Goal: Information Seeking & Learning: Learn about a topic

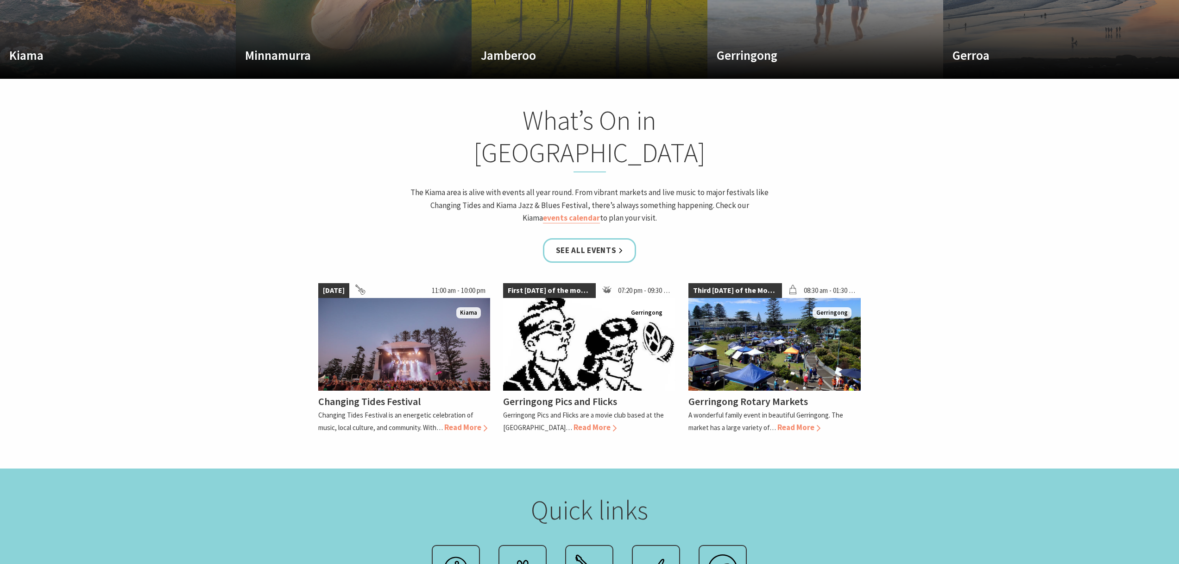
scroll to position [852, 0]
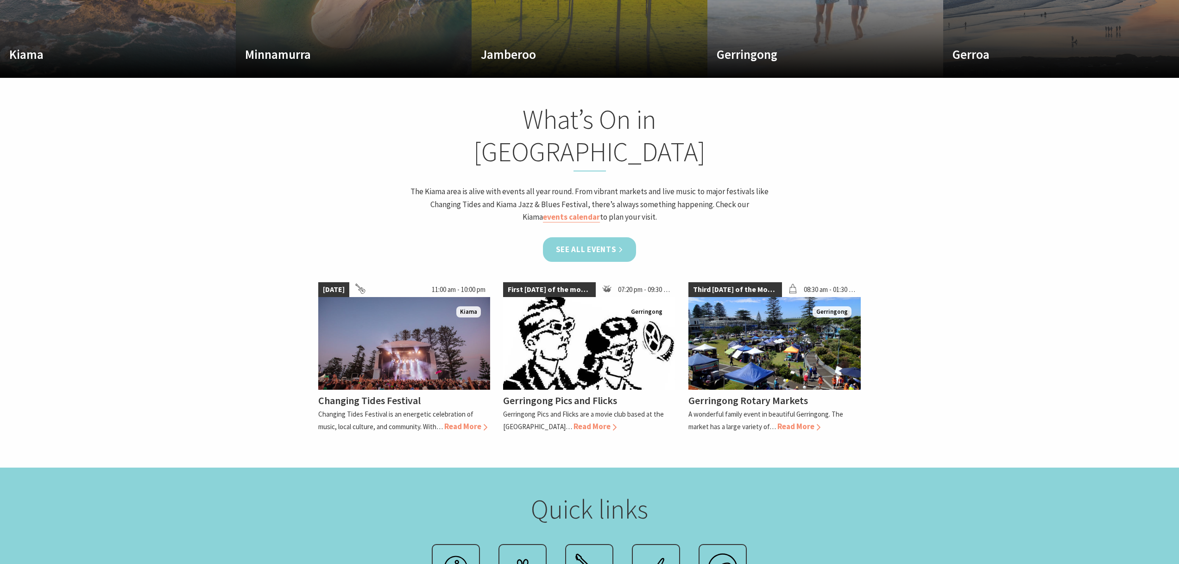
click at [608, 237] on link "See all Events" at bounding box center [590, 249] width 94 height 25
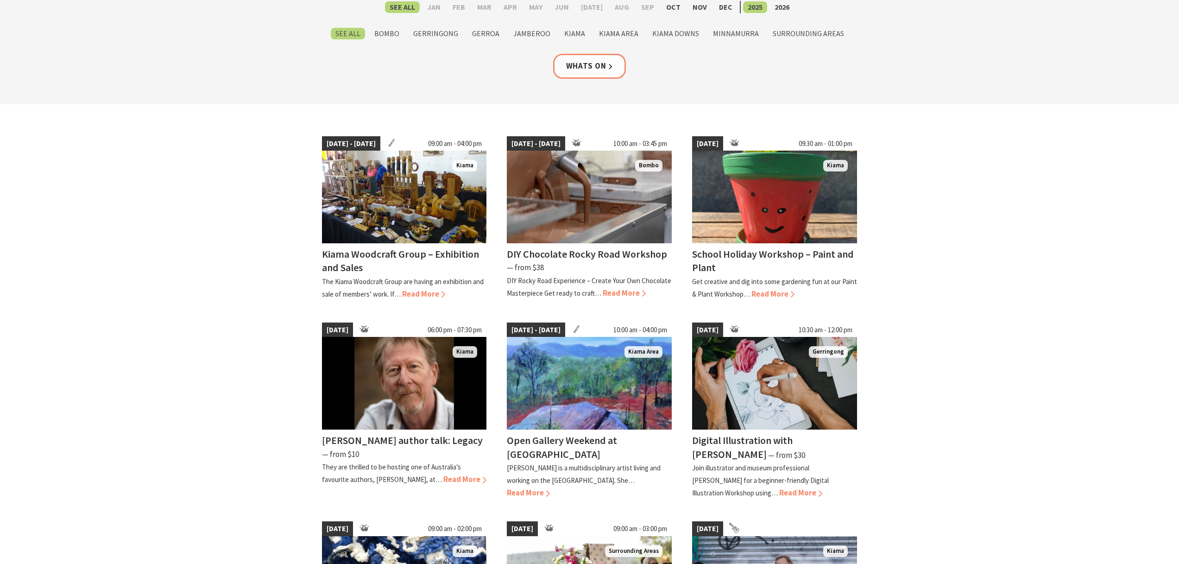
scroll to position [180, 0]
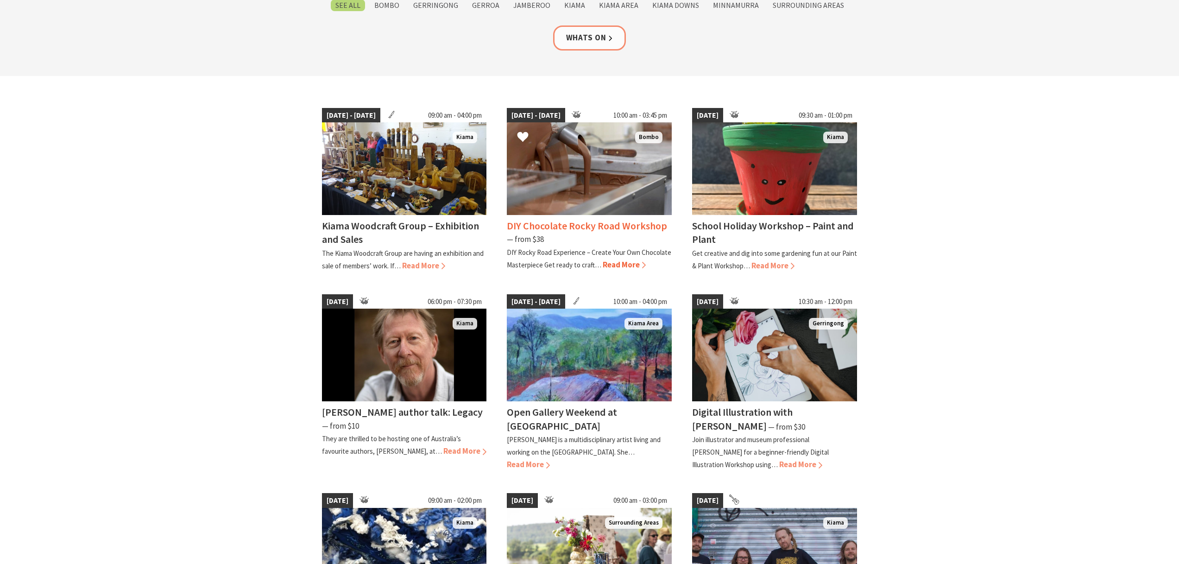
click at [579, 232] on h4 "DIY Chocolate Rocky Road Workshop" at bounding box center [587, 225] width 160 height 13
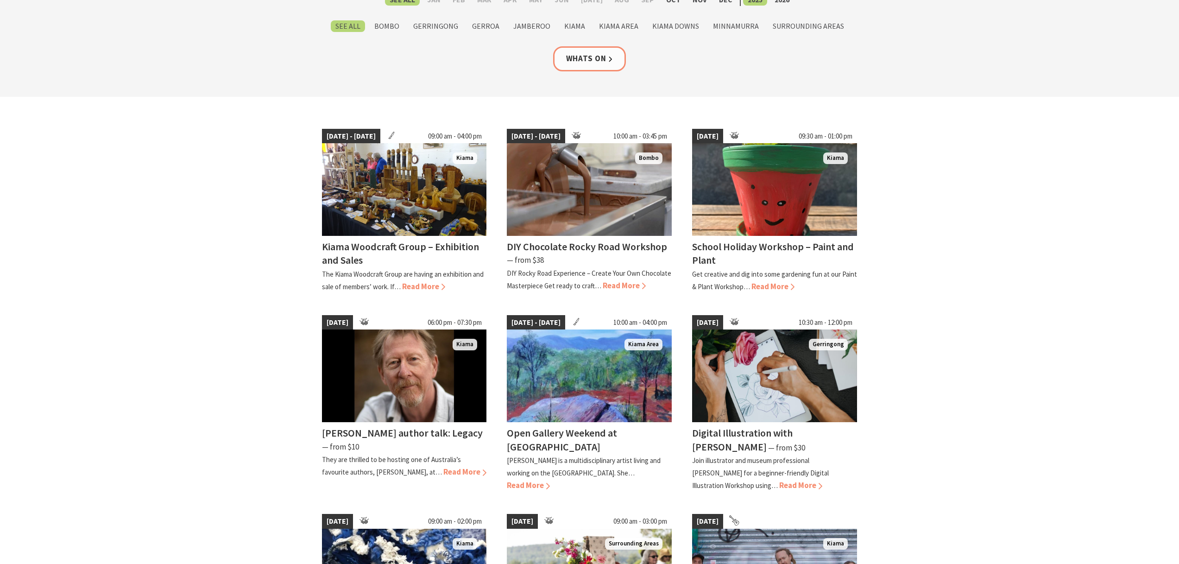
scroll to position [0, 0]
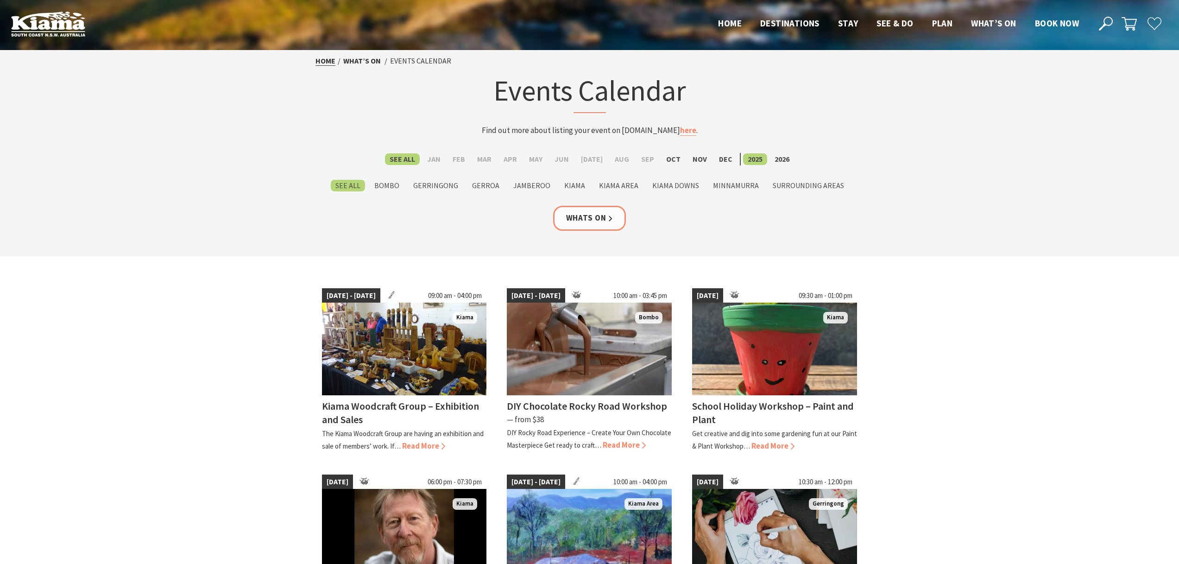
click at [324, 63] on link "Home" at bounding box center [326, 61] width 20 height 10
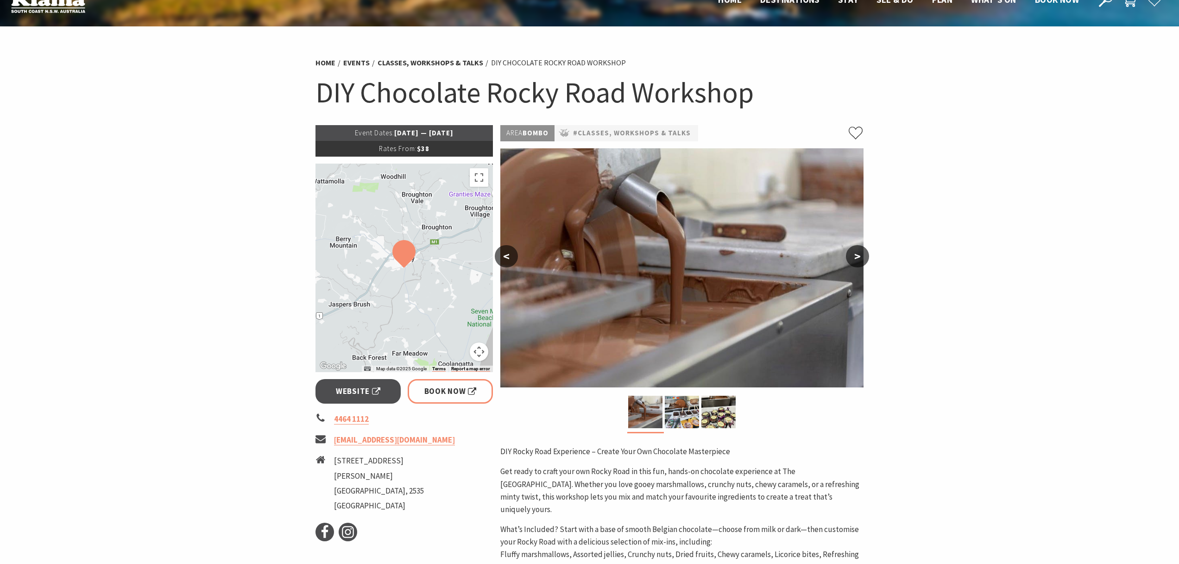
scroll to position [25, 0]
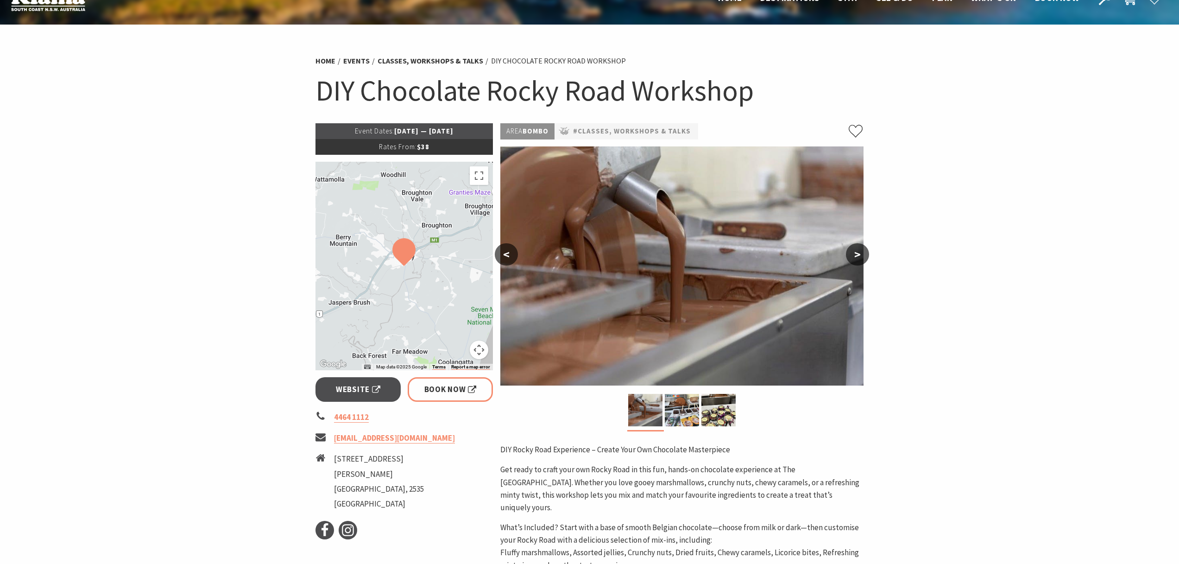
click at [431, 300] on div at bounding box center [405, 266] width 178 height 209
click at [484, 178] on button "Toggle fullscreen view" at bounding box center [479, 175] width 19 height 19
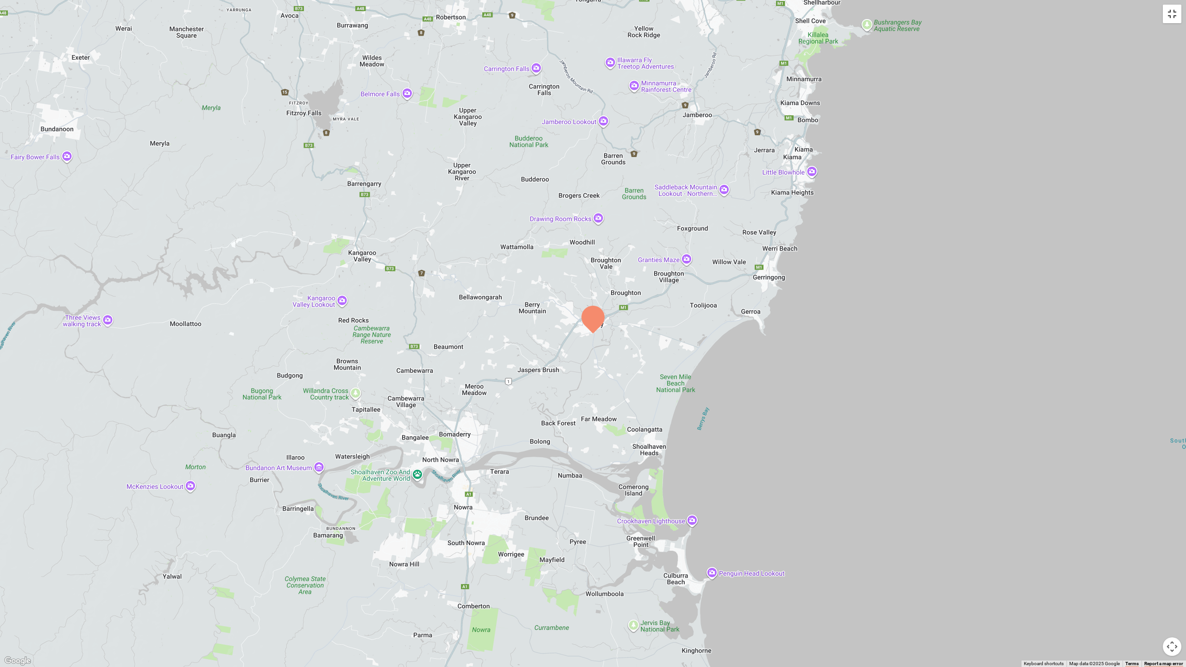
click at [1171, 15] on button "Toggle fullscreen view" at bounding box center [1172, 14] width 19 height 19
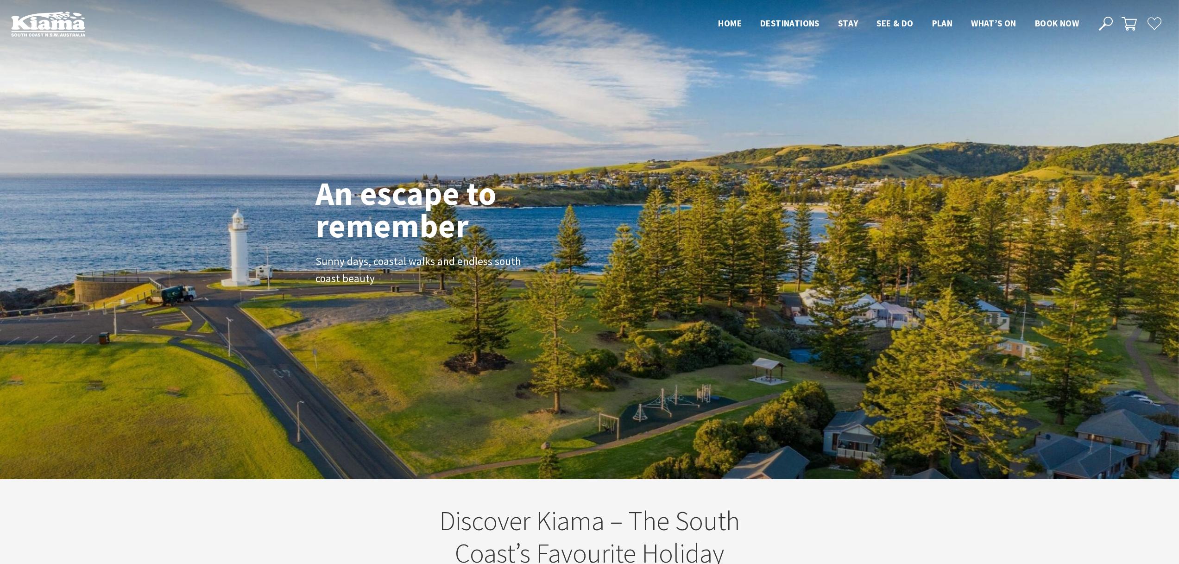
scroll to position [160, 1186]
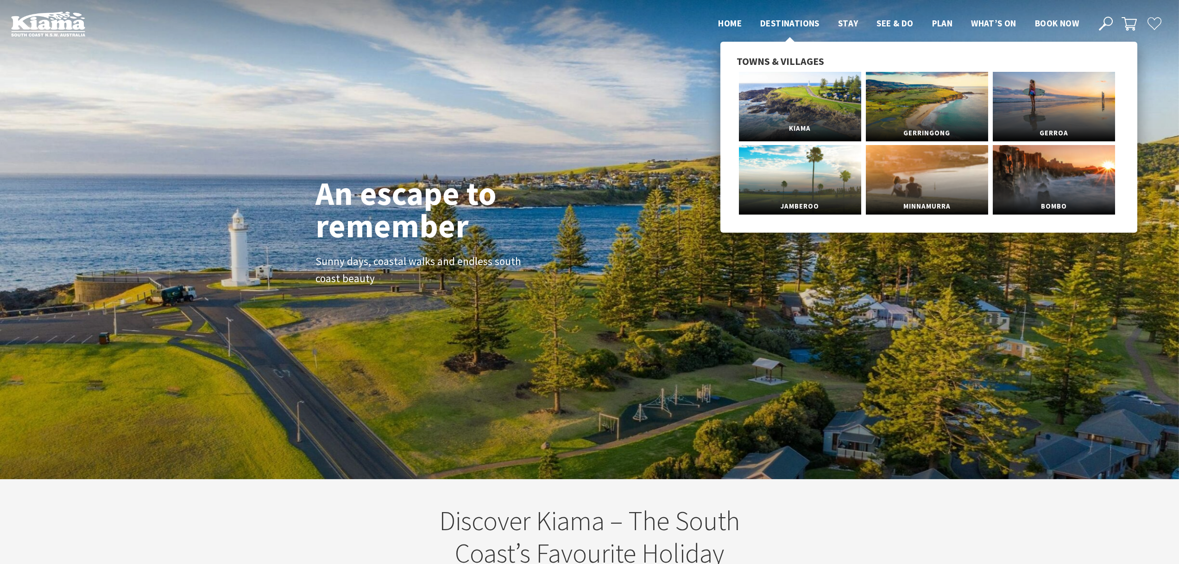
click at [826, 105] on link "Kiama" at bounding box center [800, 107] width 122 height 70
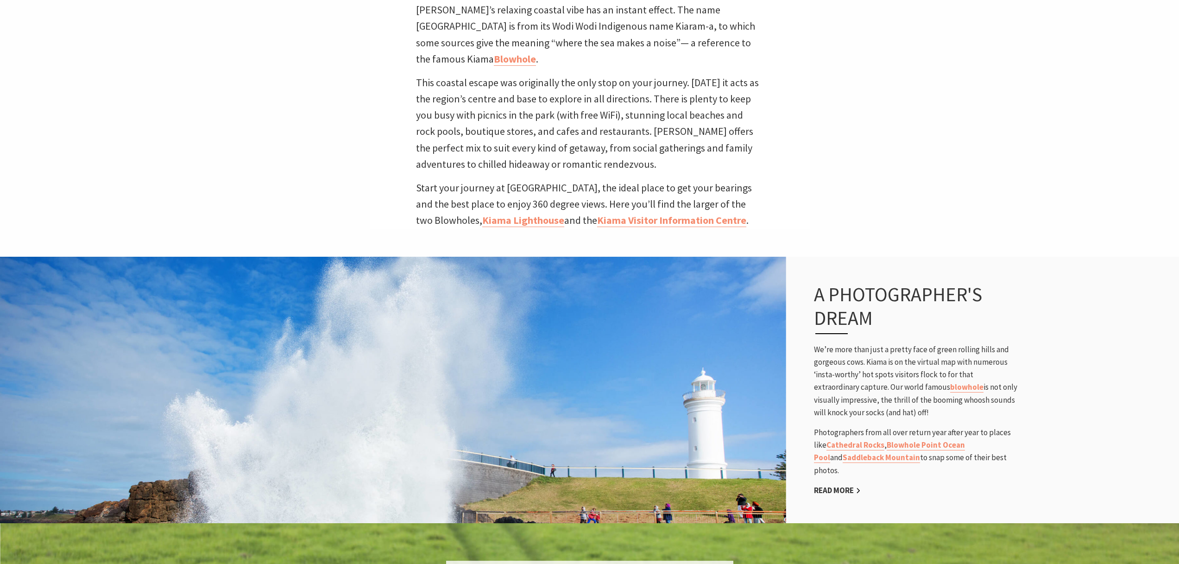
scroll to position [456, 0]
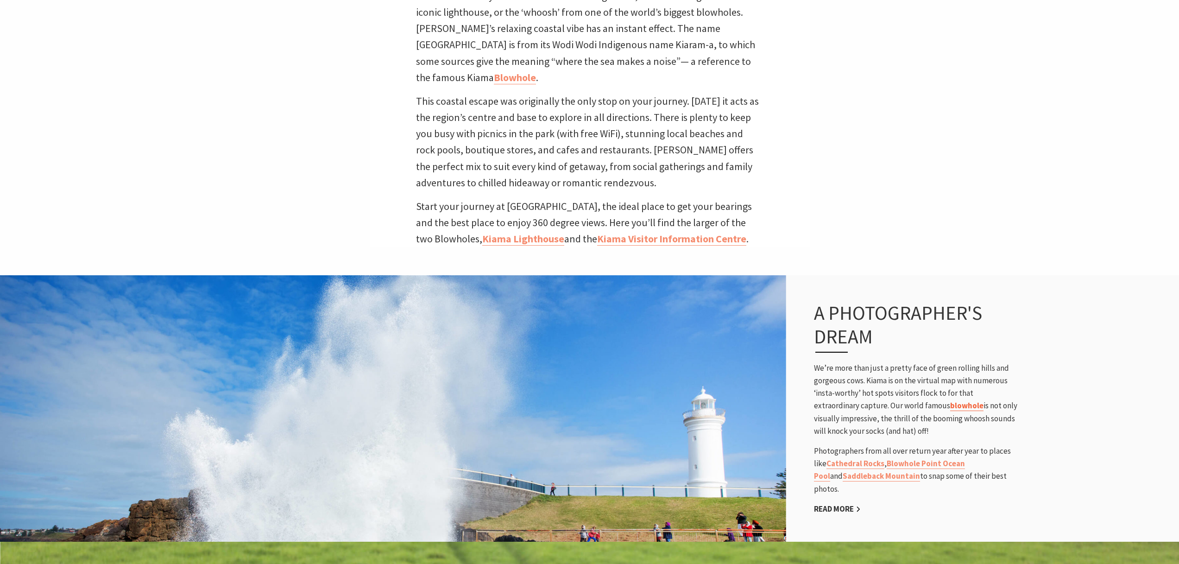
click at [950, 400] on link "blowhole" at bounding box center [966, 405] width 33 height 11
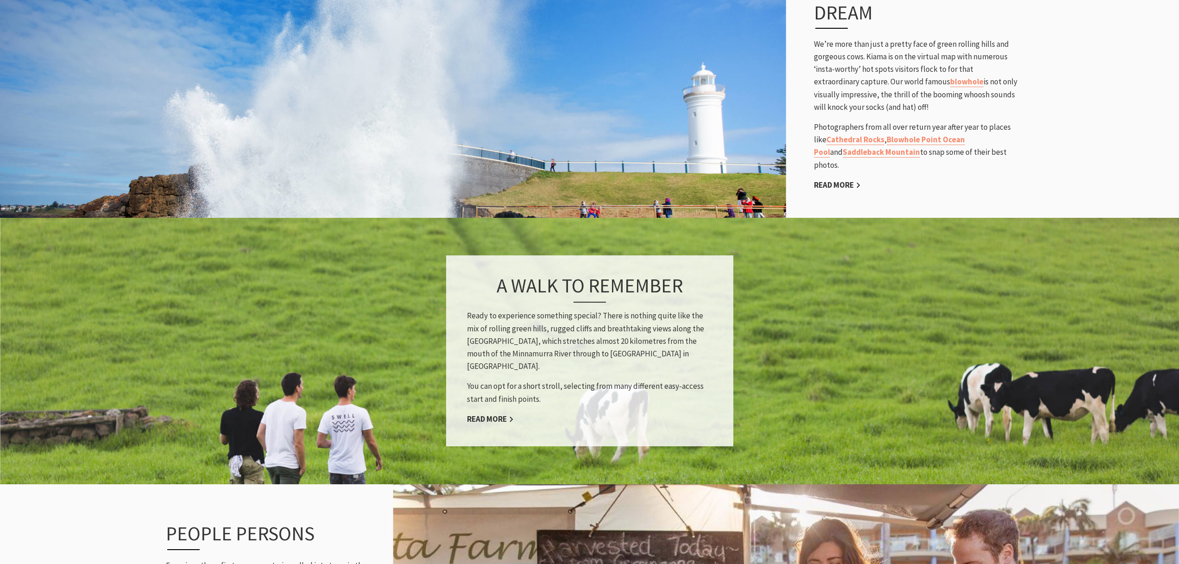
scroll to position [744, 0]
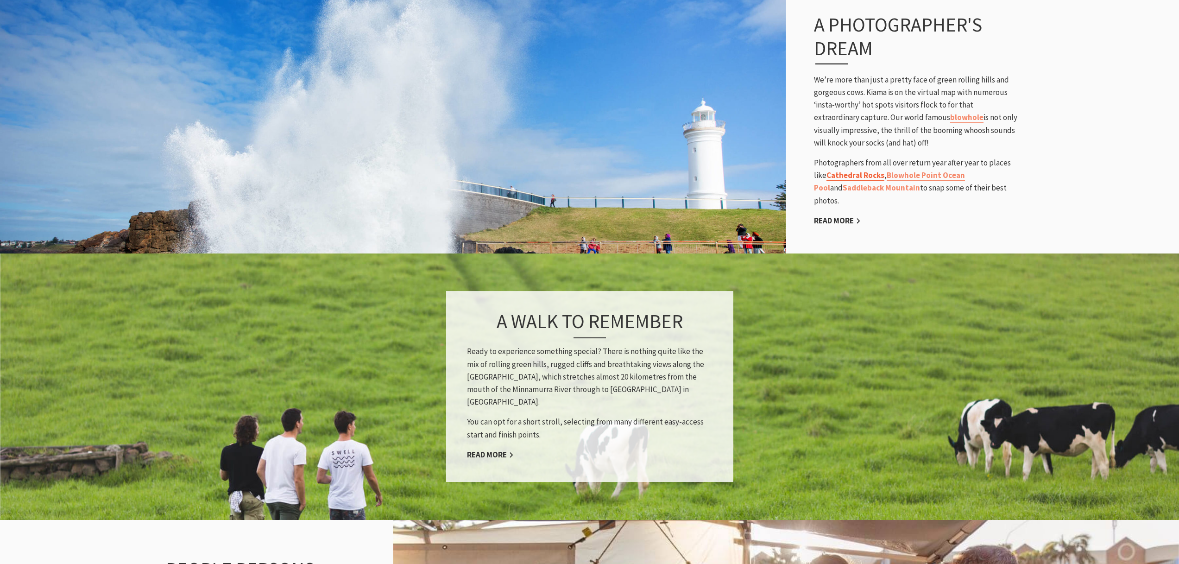
click at [866, 170] on link "Cathedral Rocks" at bounding box center [856, 175] width 58 height 11
click at [921, 170] on link "Blowhole Point Ocean Pool" at bounding box center [889, 181] width 151 height 23
click at [878, 183] on link "Saddleback Mountain" at bounding box center [881, 188] width 77 height 11
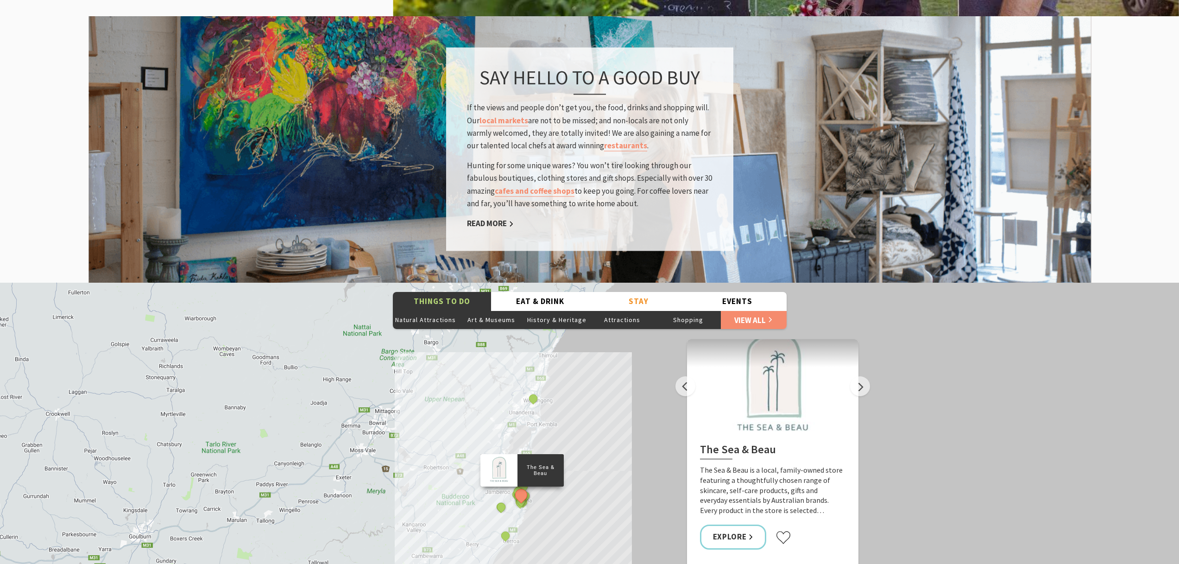
scroll to position [1530, 0]
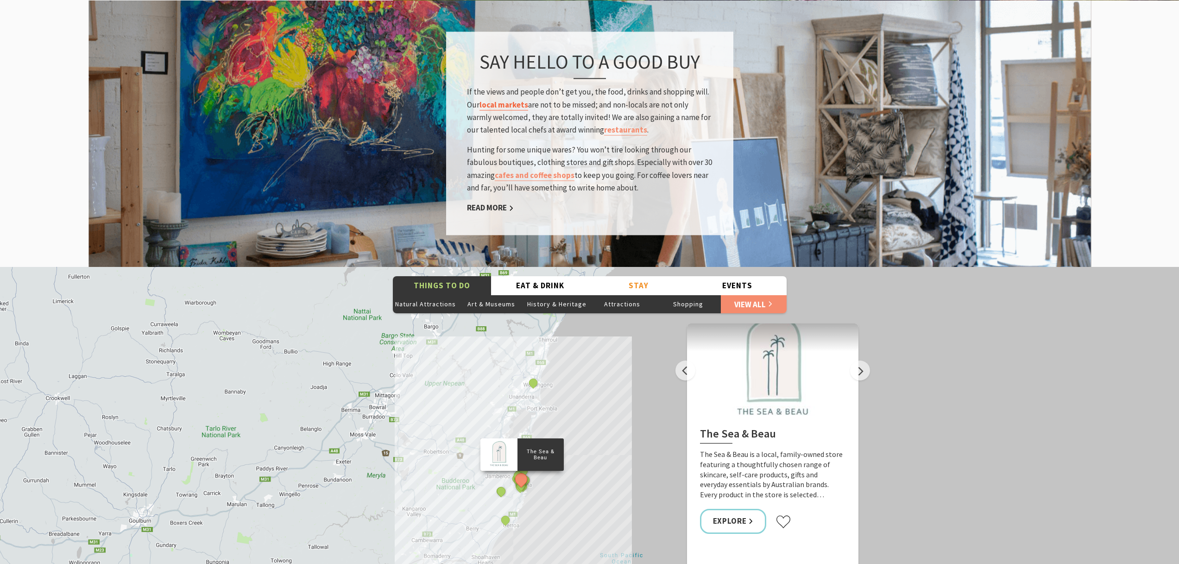
click at [513, 100] on link "local markets" at bounding box center [504, 105] width 49 height 11
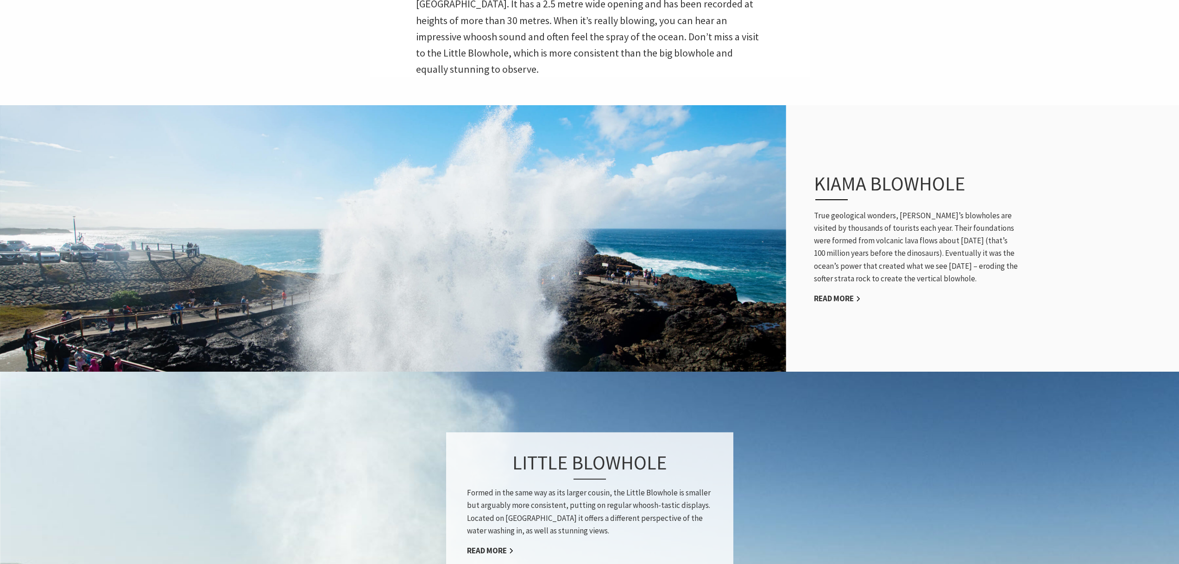
scroll to position [688, 0]
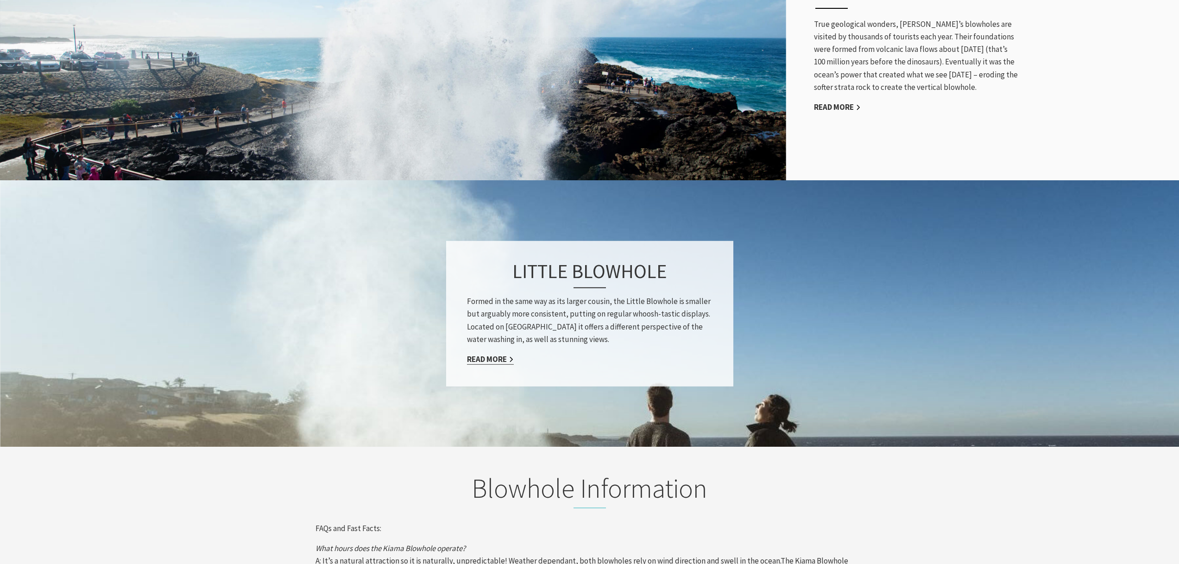
click at [496, 354] on link "Read More" at bounding box center [490, 359] width 47 height 11
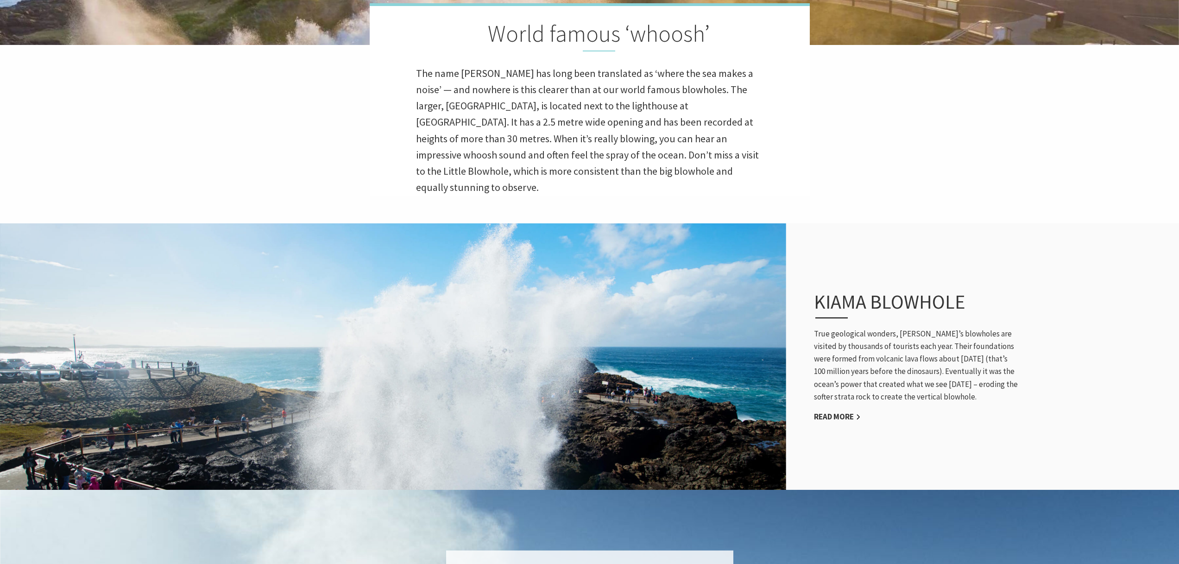
scroll to position [351, 0]
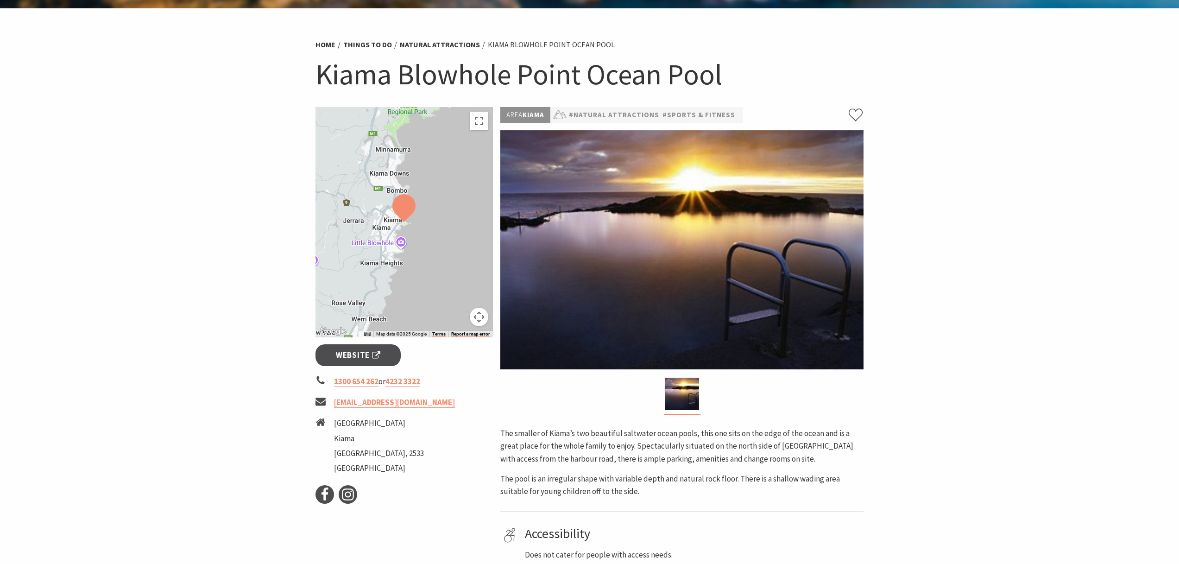
scroll to position [153, 0]
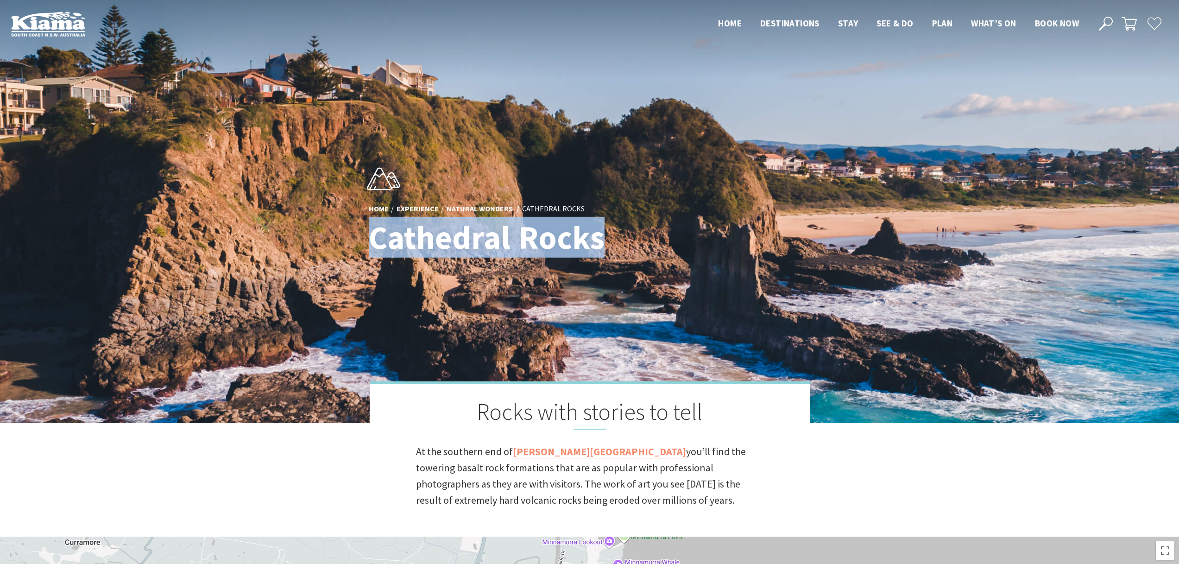
drag, startPoint x: 374, startPoint y: 242, endPoint x: 612, endPoint y: 237, distance: 237.8
click at [612, 237] on h1 "Cathedral Rocks" at bounding box center [500, 238] width 262 height 36
copy h1 "Cathedral Rocks"
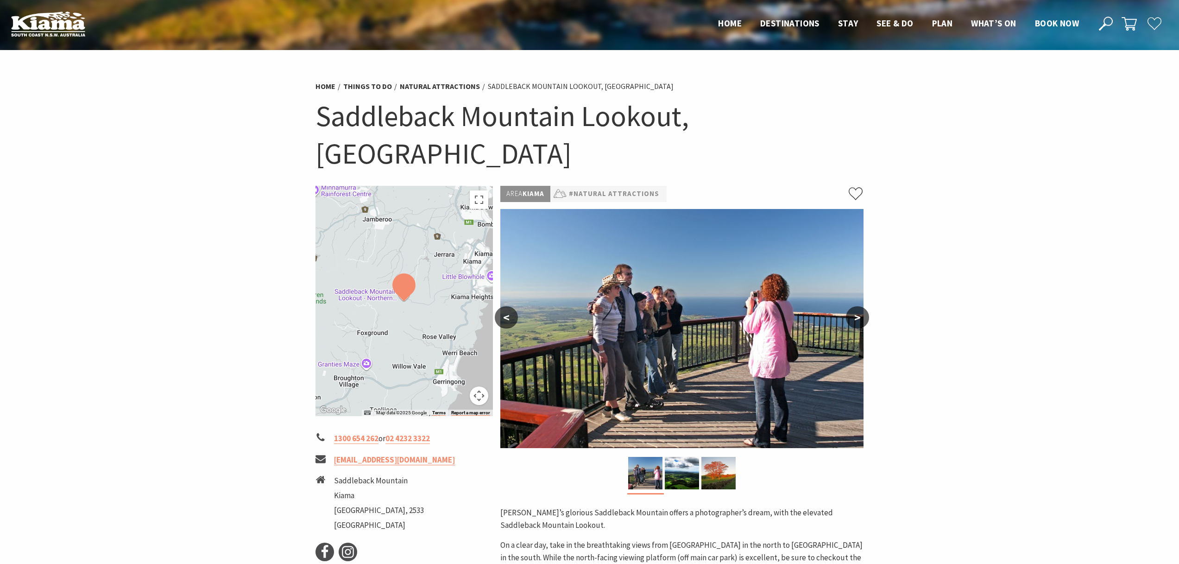
scroll to position [2, 0]
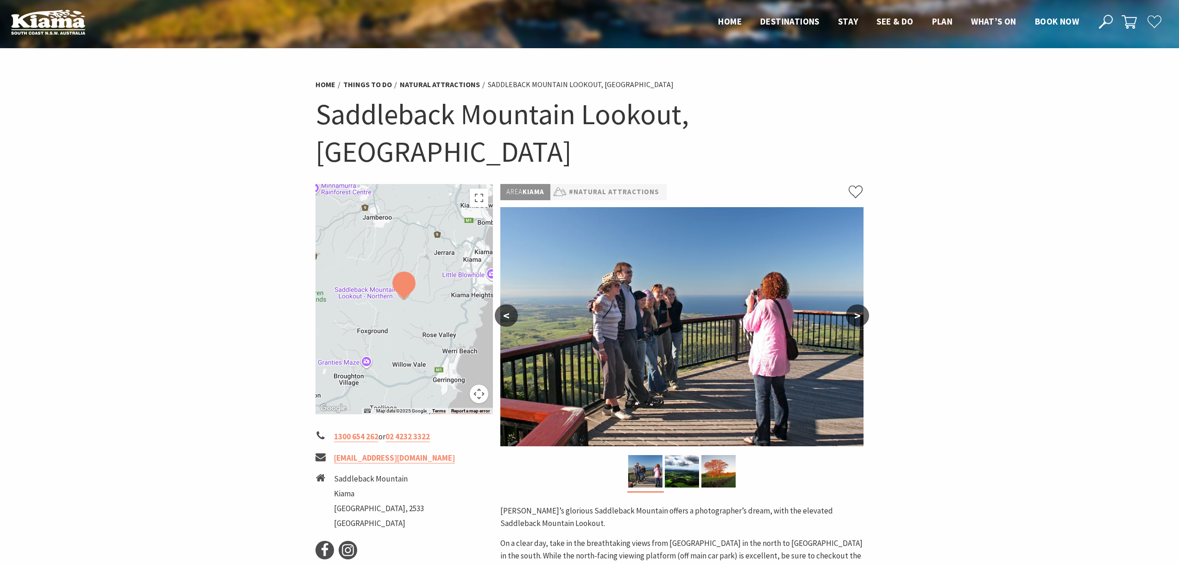
click at [863, 304] on button ">" at bounding box center [857, 315] width 23 height 22
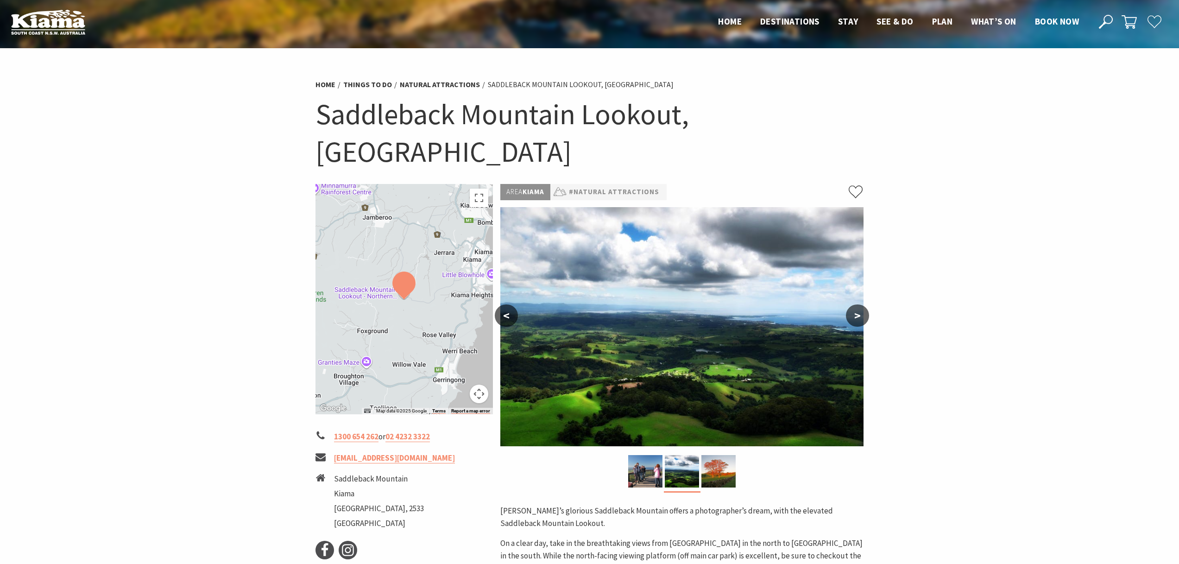
click at [864, 304] on button ">" at bounding box center [857, 315] width 23 height 22
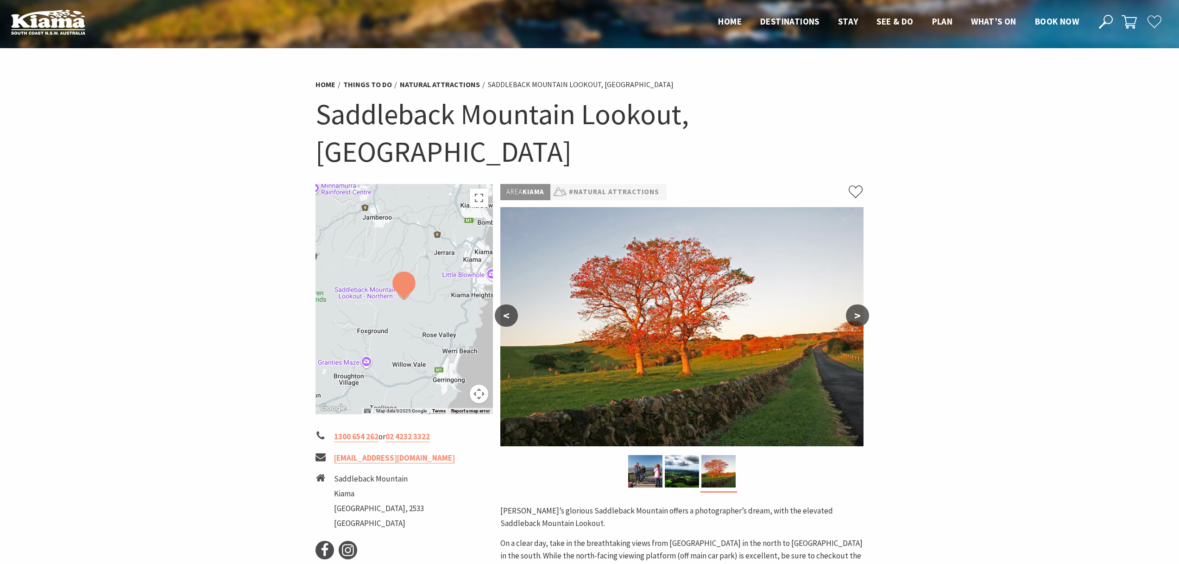
click at [864, 304] on button ">" at bounding box center [857, 315] width 23 height 22
click at [862, 304] on button ">" at bounding box center [857, 315] width 23 height 22
click at [861, 304] on button ">" at bounding box center [857, 315] width 23 height 22
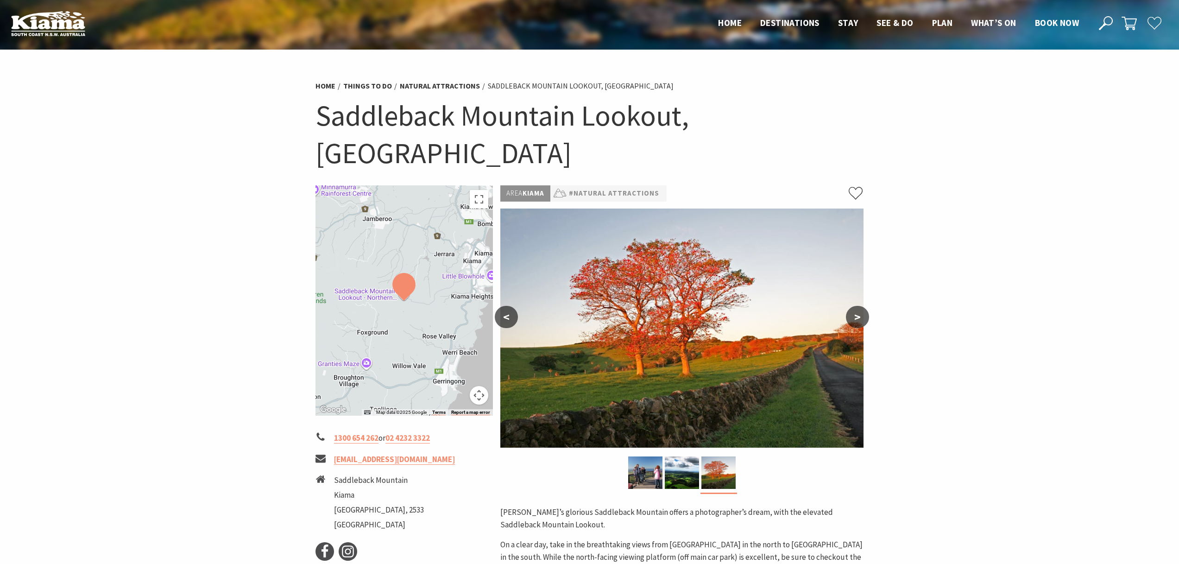
scroll to position [0, 0]
click at [464, 267] on div at bounding box center [405, 301] width 178 height 230
click at [484, 190] on button "Toggle fullscreen view" at bounding box center [479, 199] width 19 height 19
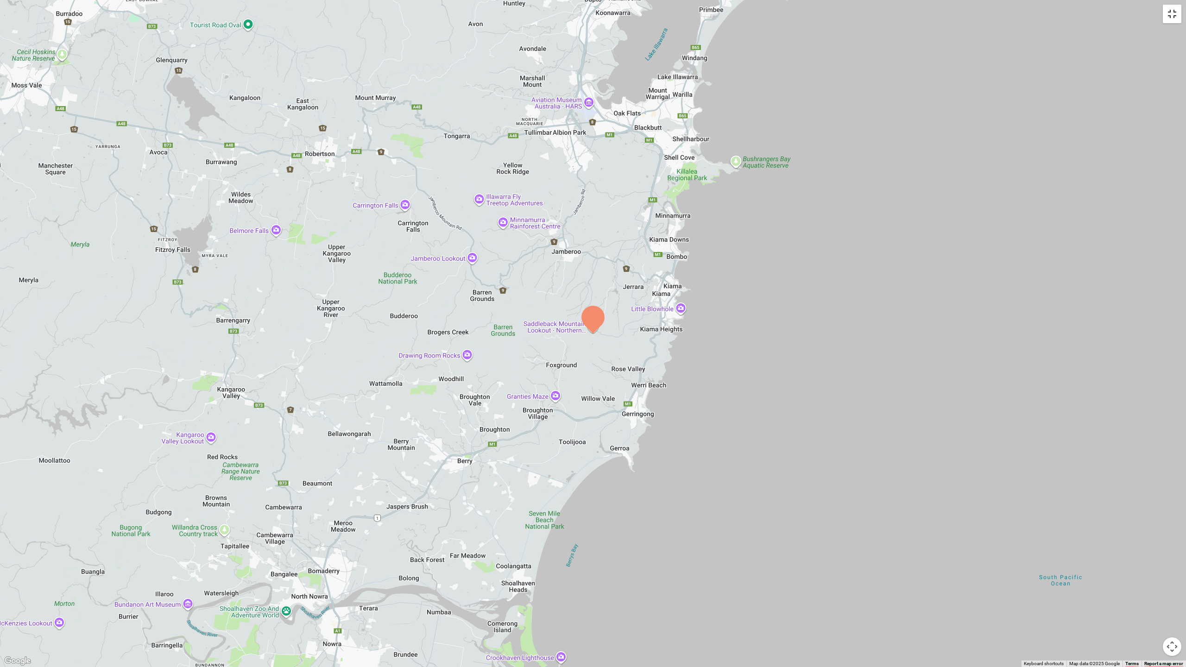
click at [1174, 13] on button "Toggle fullscreen view" at bounding box center [1172, 14] width 19 height 19
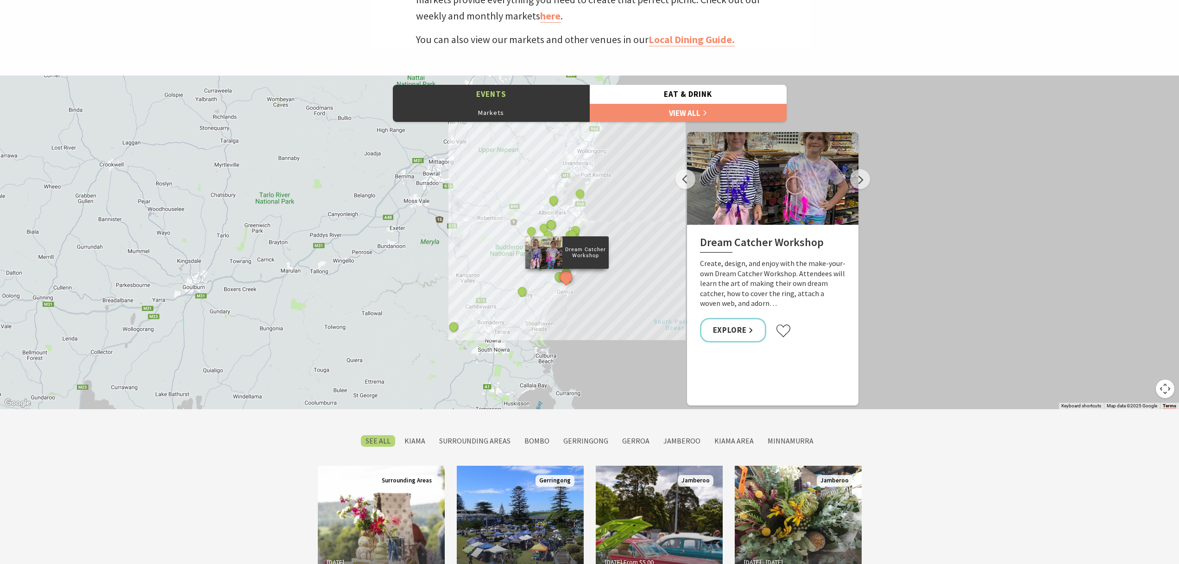
scroll to position [834, 0]
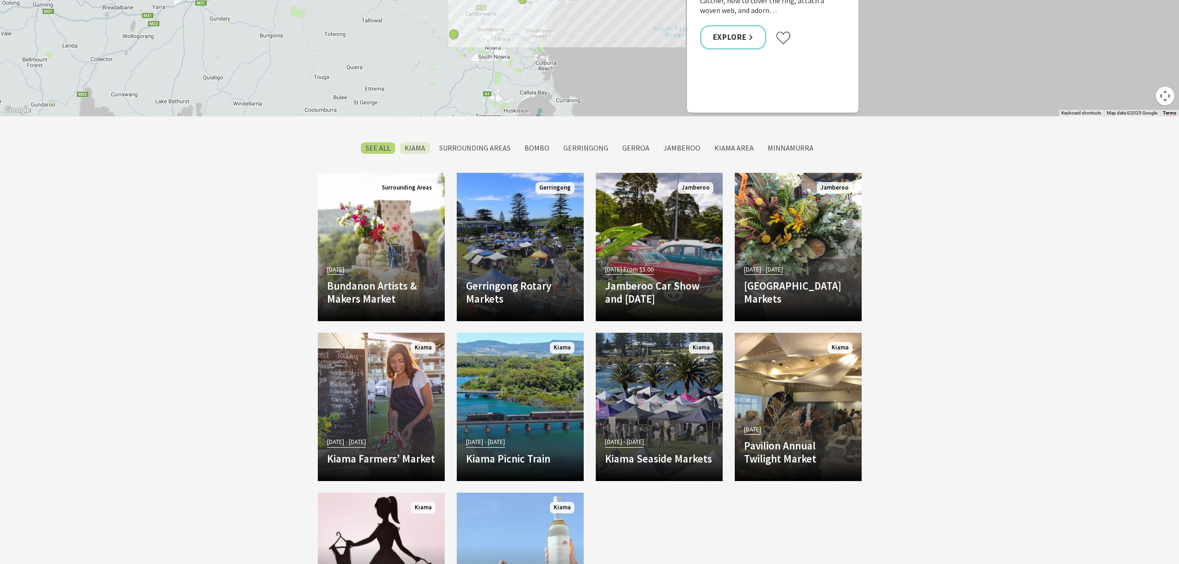
click at [422, 150] on label "Kiama" at bounding box center [415, 148] width 30 height 12
click at [0, 0] on input "Kiama" at bounding box center [0, 0] width 0 height 0
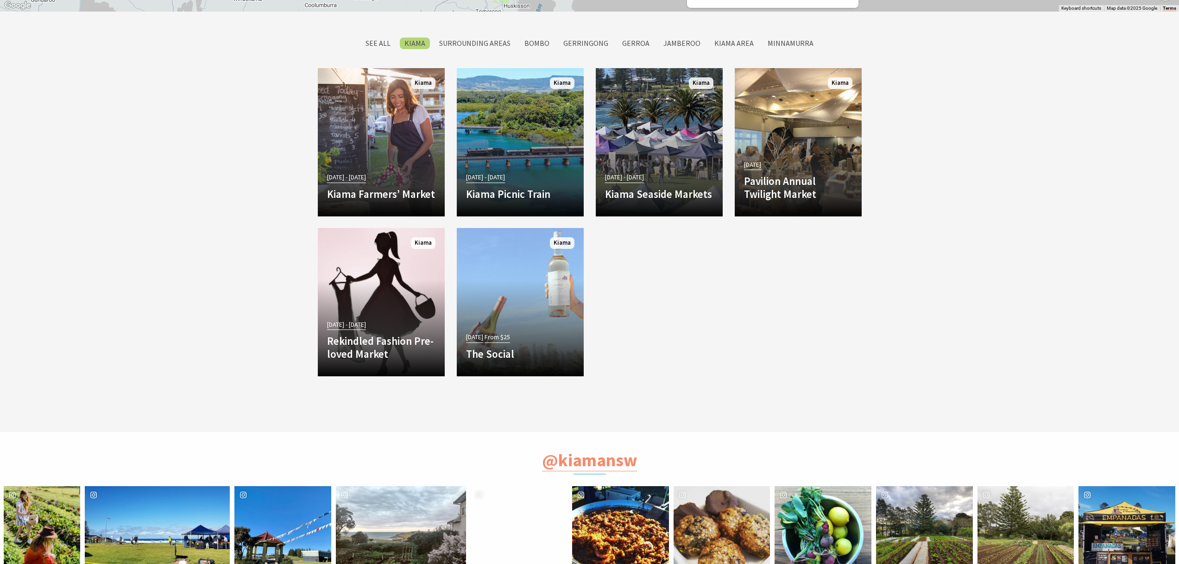
scroll to position [931, 0]
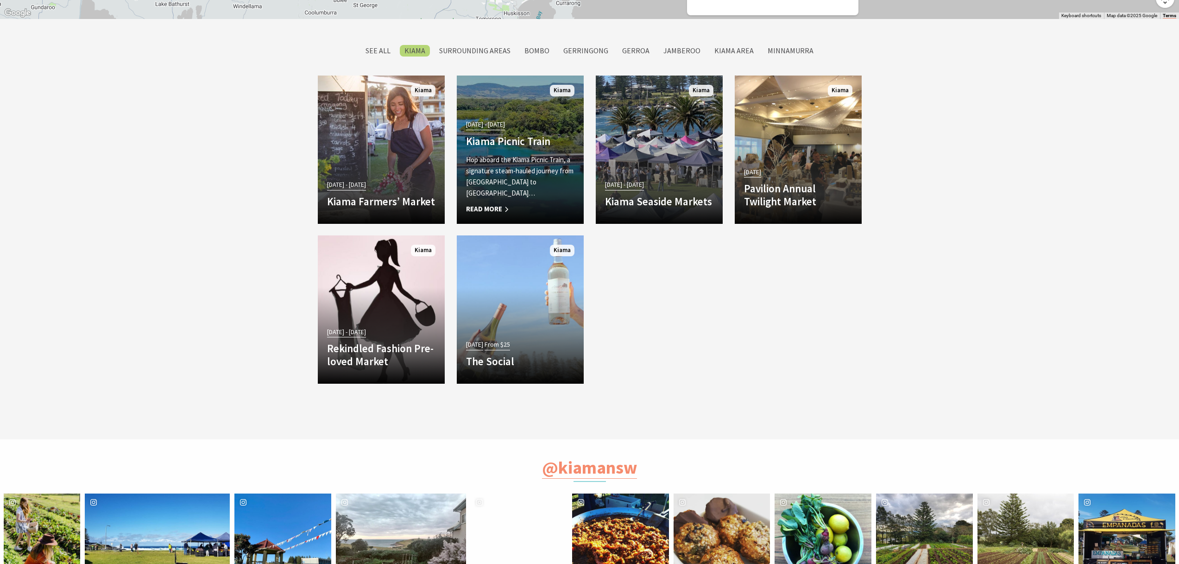
click at [498, 207] on span "Read More" at bounding box center [520, 208] width 108 height 11
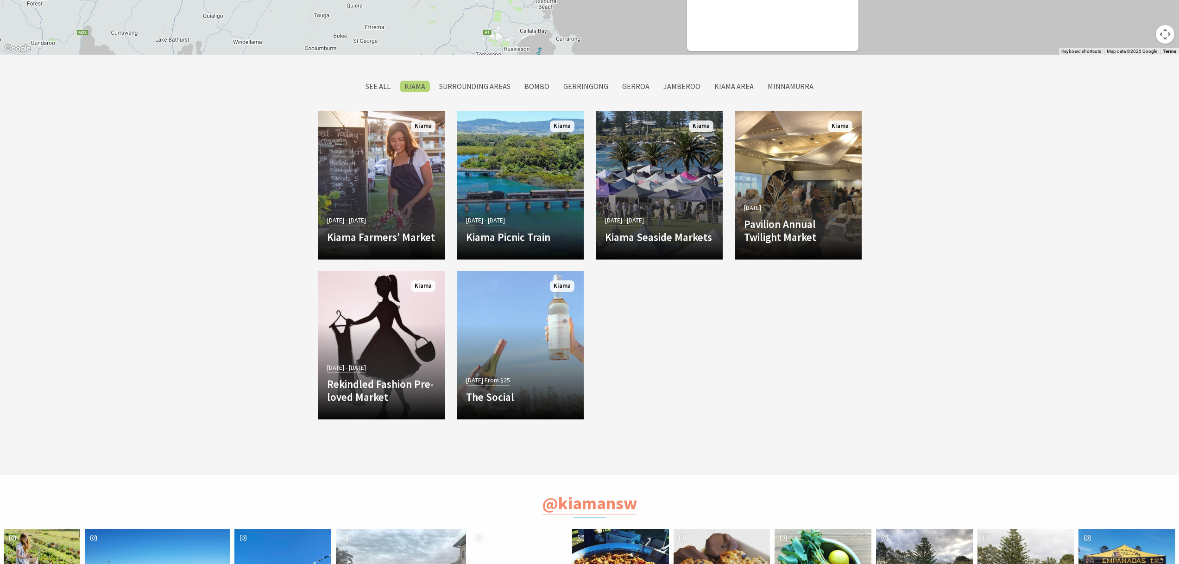
scroll to position [895, 0]
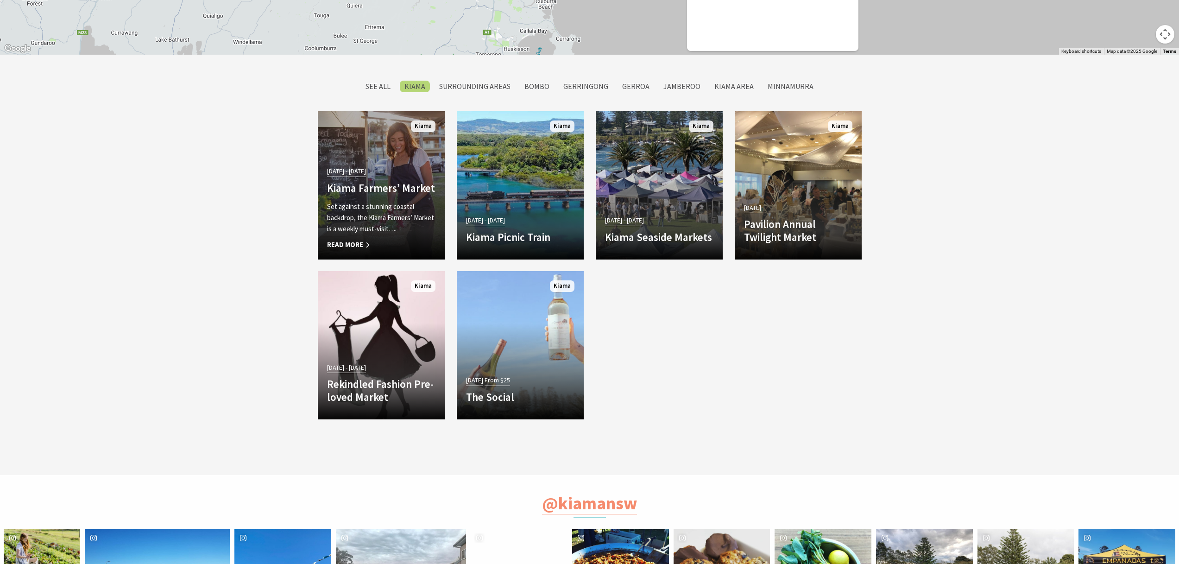
click at [377, 228] on p "Set against a stunning coastal backdrop, the Kiama Farmers’ Market is a weekly …" at bounding box center [381, 217] width 108 height 33
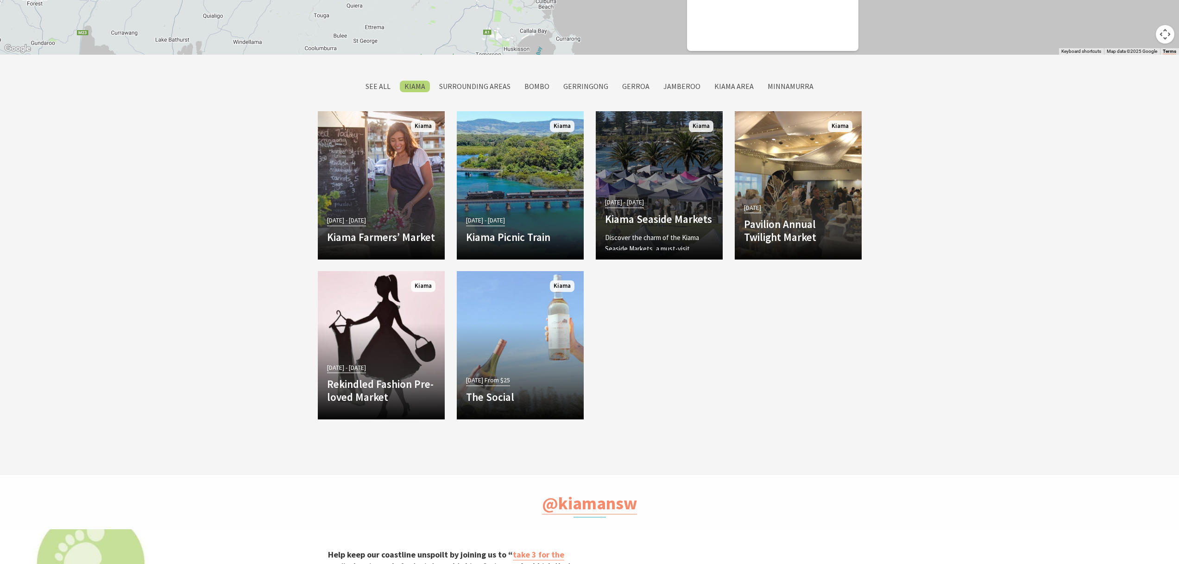
scroll to position [120, 1191]
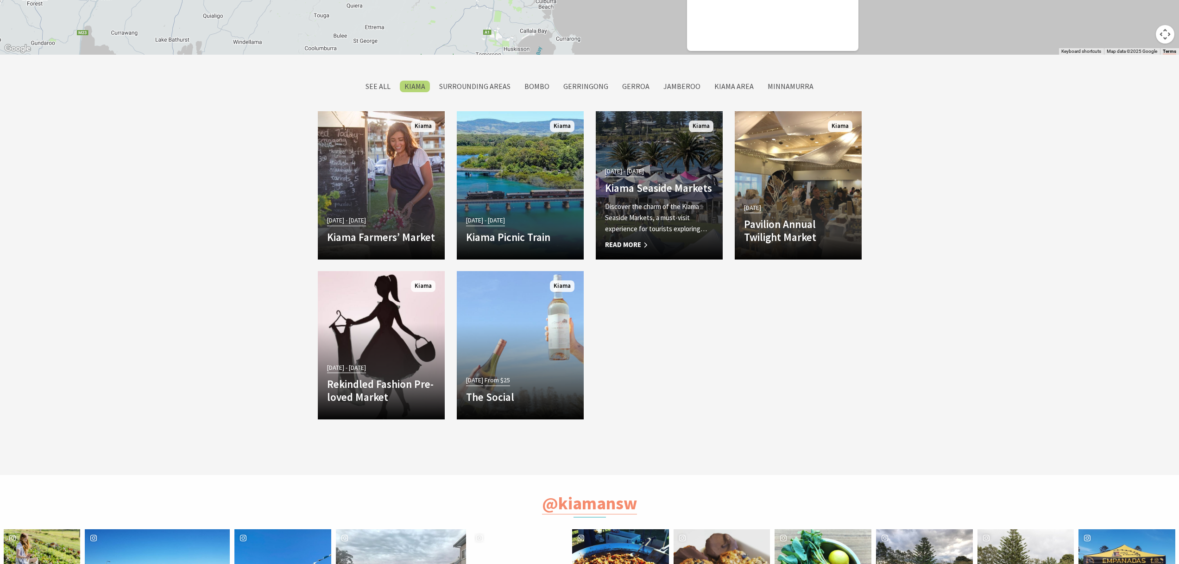
click at [646, 210] on p "Discover the charm of the Kiama Seaside Markets, a must-visit experience for to…" at bounding box center [659, 217] width 108 height 33
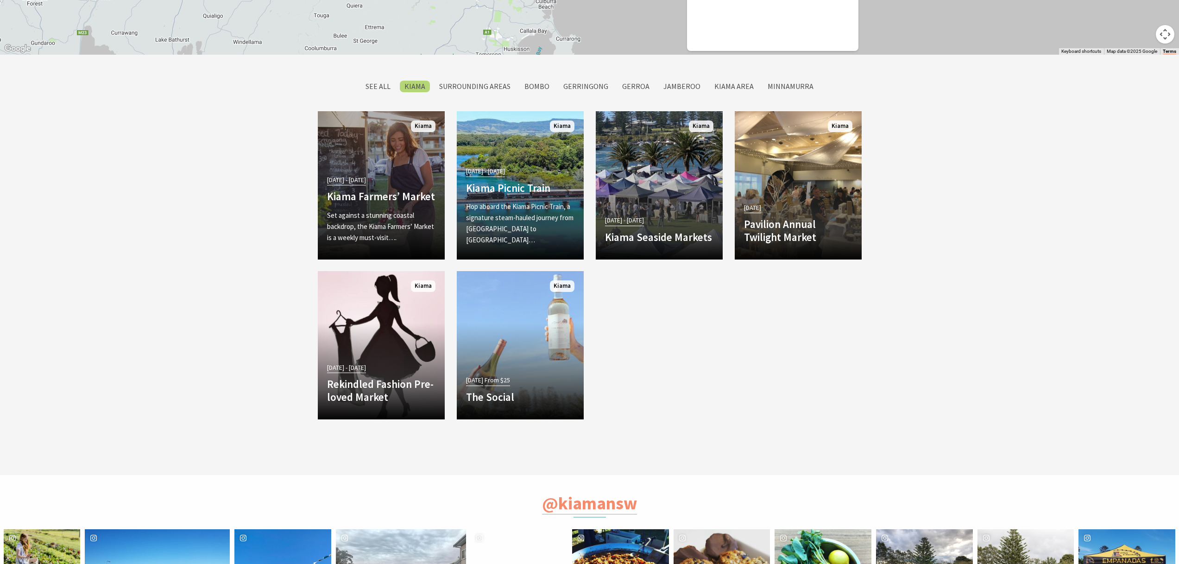
click at [388, 235] on div "Set against a stunning coastal backdrop, the Kiama Farmers’ Market is a weekly …" at bounding box center [381, 230] width 108 height 41
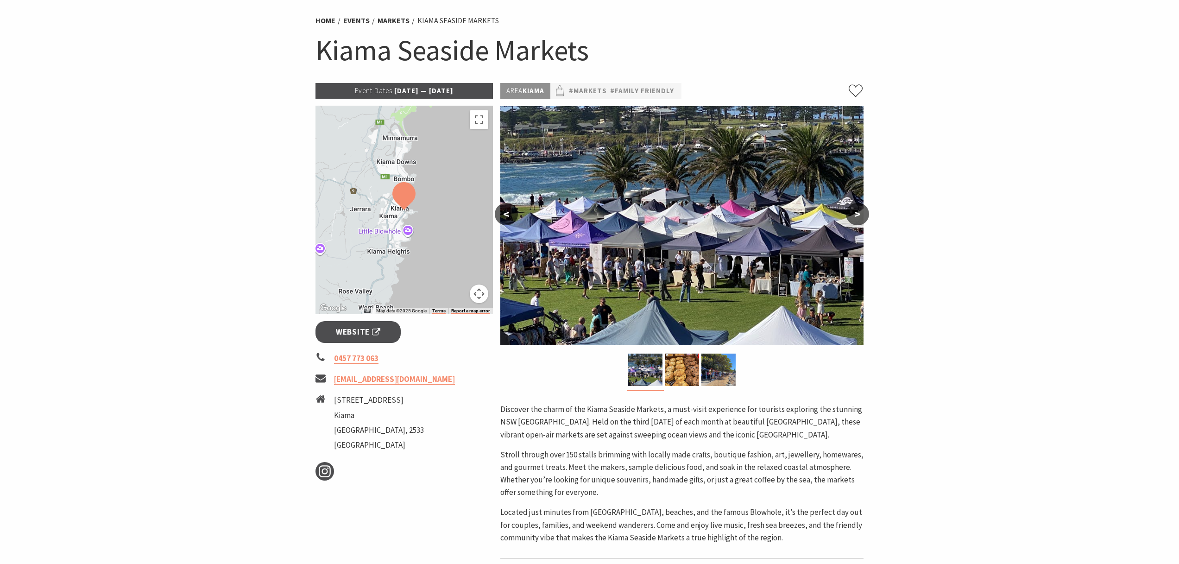
scroll to position [127, 0]
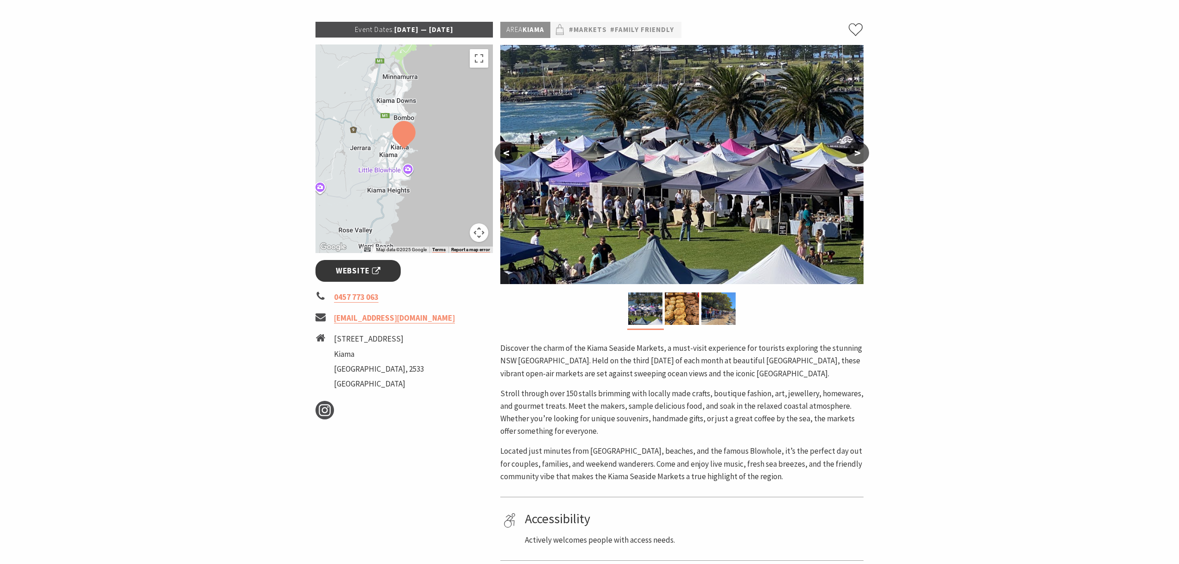
click at [357, 271] on span "Website" at bounding box center [358, 271] width 44 height 13
